Goal: Task Accomplishment & Management: Use online tool/utility

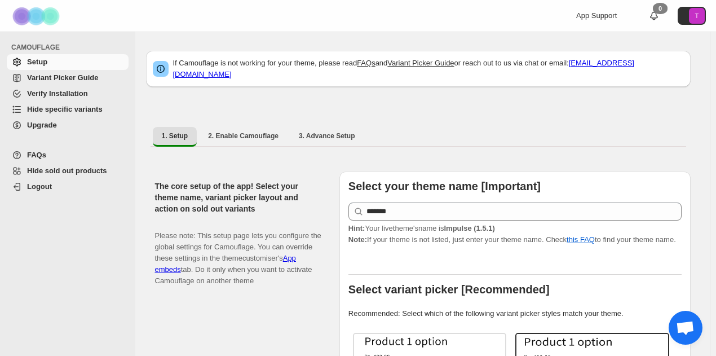
click at [45, 104] on span "Hide specific variants" at bounding box center [76, 109] width 99 height 11
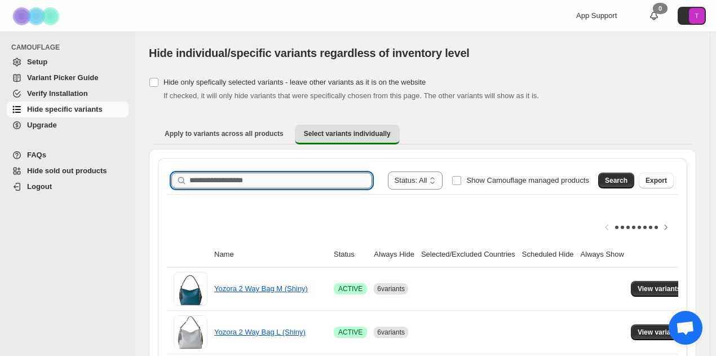
click at [310, 177] on input "Search product name" at bounding box center [281, 181] width 183 height 16
type input "*"
type input "*******"
click at [623, 180] on span "Search" at bounding box center [616, 180] width 23 height 9
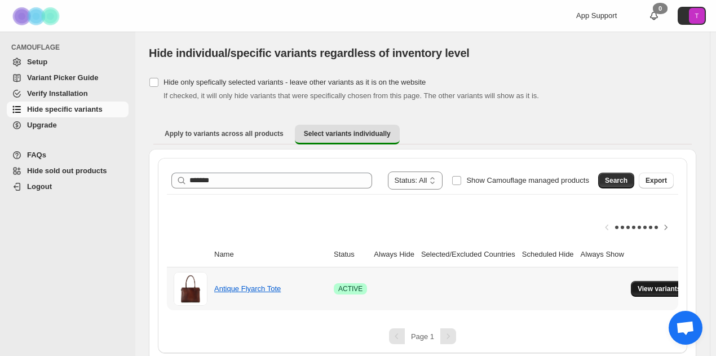
click at [662, 287] on span "View variants" at bounding box center [659, 288] width 43 height 9
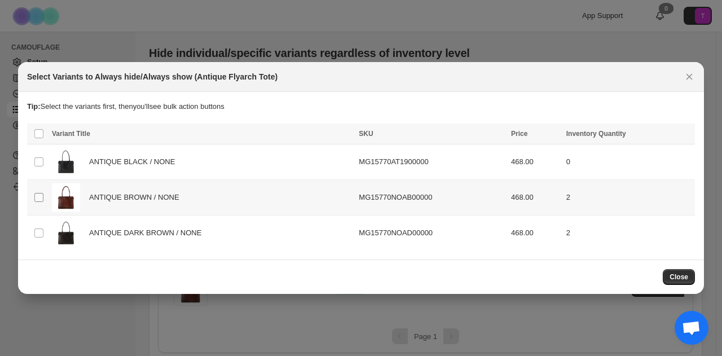
click at [39, 202] on span ":r6:" at bounding box center [39, 197] width 10 height 10
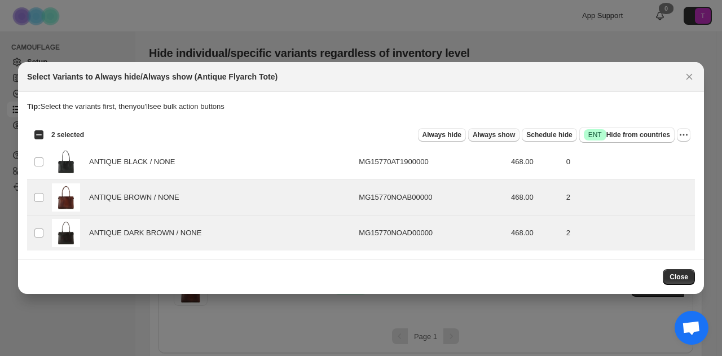
click at [477, 135] on span "Always show" at bounding box center [494, 134] width 42 height 9
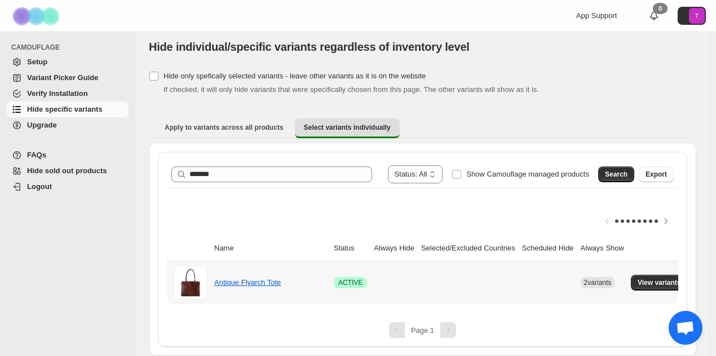
scroll to position [14, 0]
click at [667, 275] on button "View variants" at bounding box center [659, 283] width 57 height 16
